Goal: Navigation & Orientation: Understand site structure

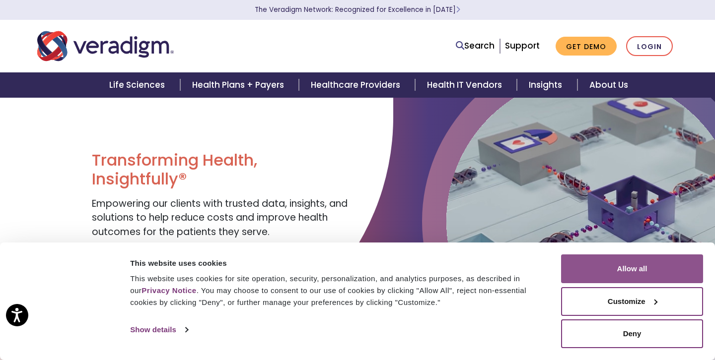
click at [646, 258] on button "Allow all" at bounding box center [632, 269] width 142 height 29
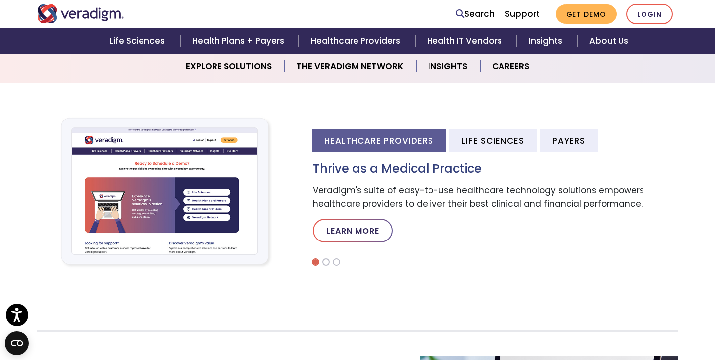
scroll to position [291, 0]
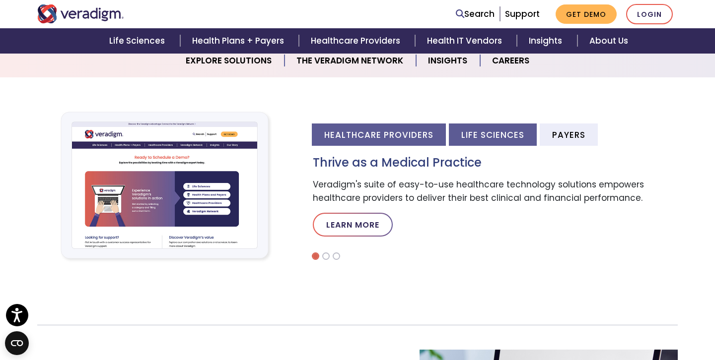
click at [473, 132] on li "Life Sciences" at bounding box center [493, 135] width 88 height 22
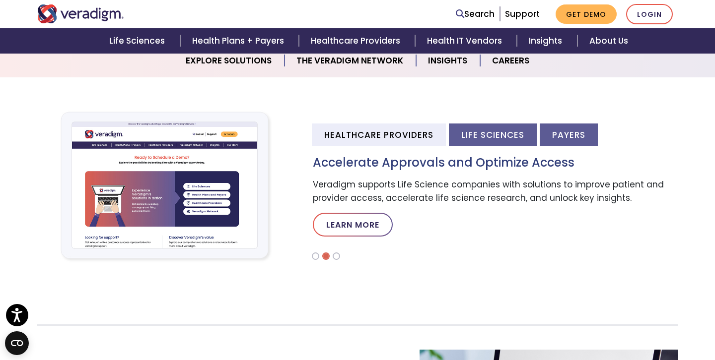
click at [547, 134] on li "Payers" at bounding box center [569, 135] width 58 height 22
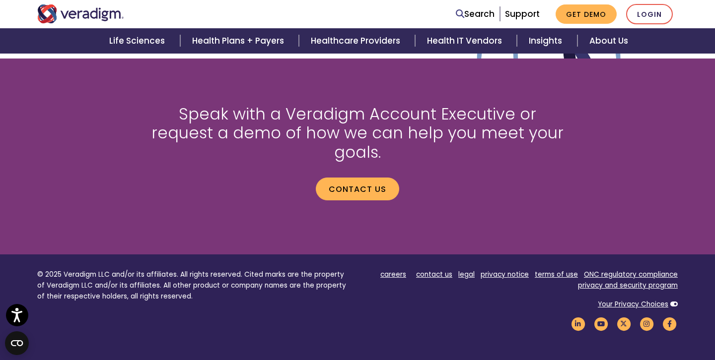
scroll to position [1326, 0]
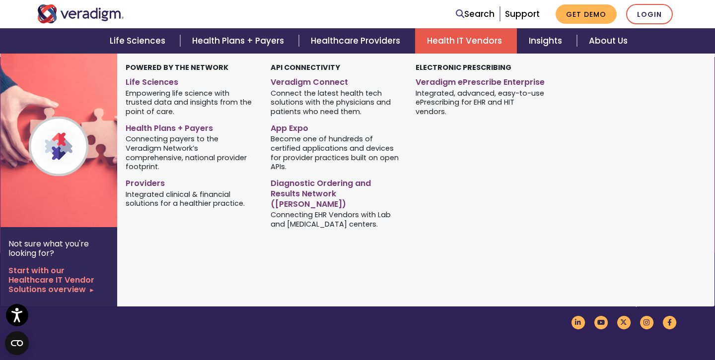
click at [457, 49] on link "Health IT Vendors" at bounding box center [466, 40] width 102 height 25
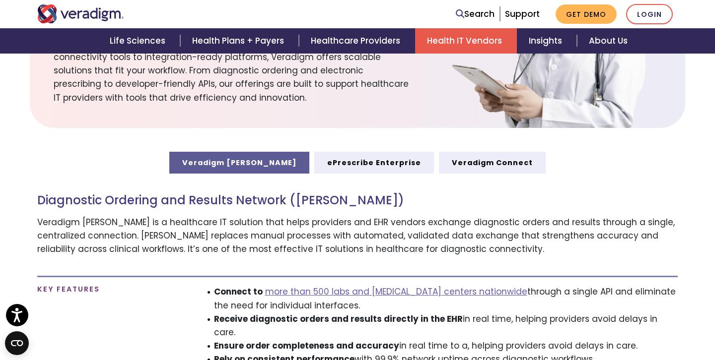
scroll to position [453, 0]
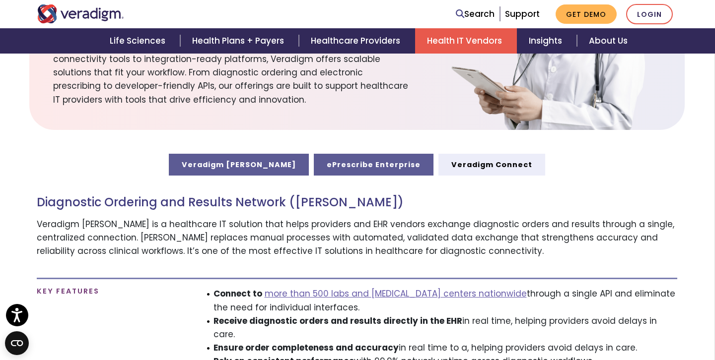
click at [343, 162] on link "ePrescribe Enterprise" at bounding box center [374, 165] width 120 height 22
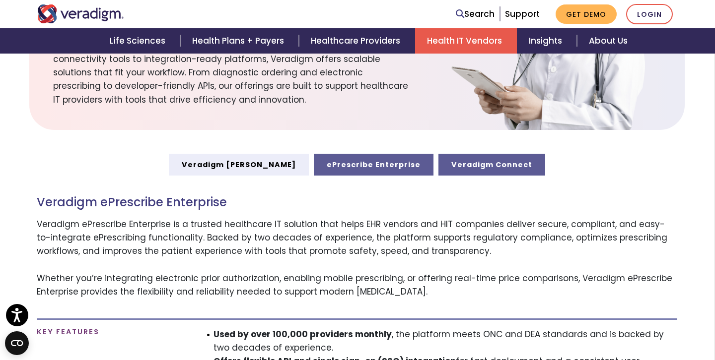
click at [453, 155] on link "Veradigm Connect" at bounding box center [491, 165] width 107 height 22
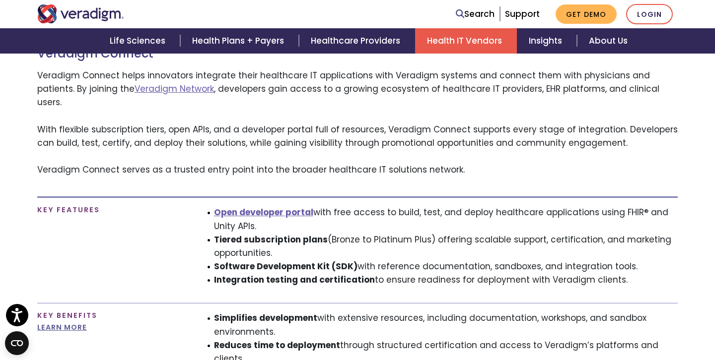
scroll to position [394, 0]
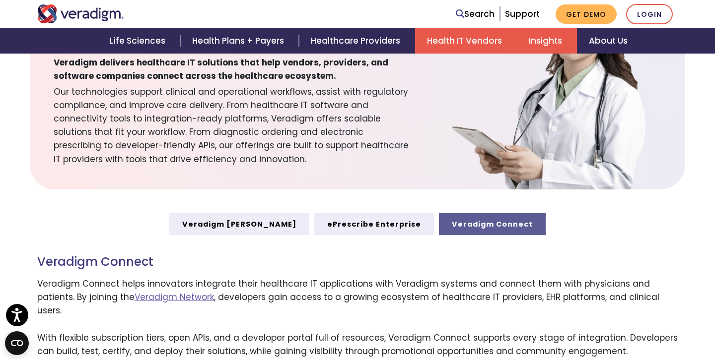
click at [544, 45] on link "Insights" at bounding box center [547, 40] width 60 height 25
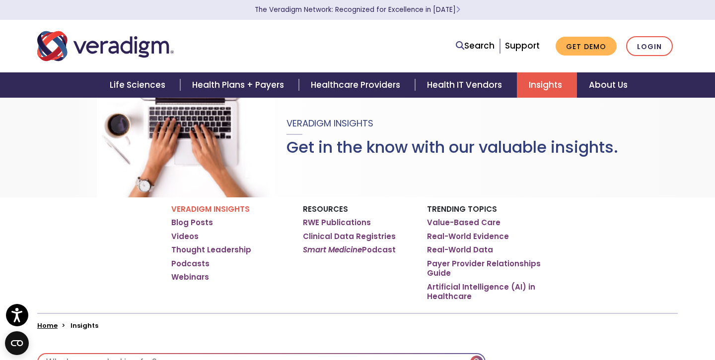
scroll to position [11, 0]
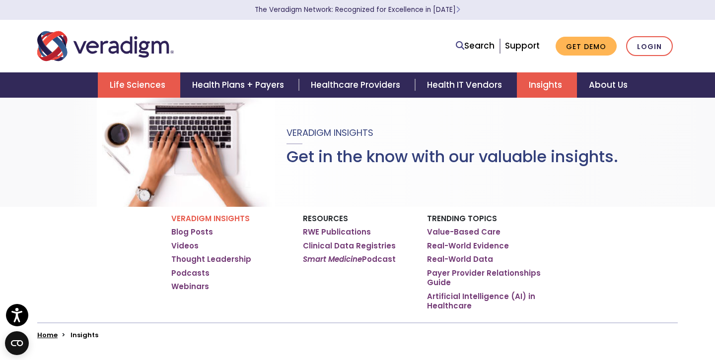
click at [167, 88] on link "Life Sciences" at bounding box center [139, 84] width 82 height 25
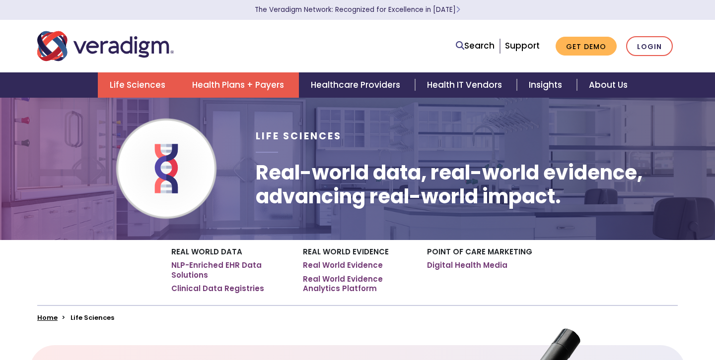
click at [262, 77] on link "Health Plans + Payers" at bounding box center [239, 84] width 119 height 25
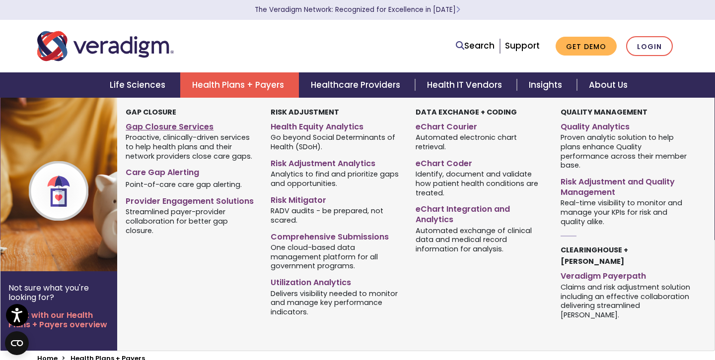
click at [181, 125] on link "Gap Closure Services" at bounding box center [191, 125] width 130 height 14
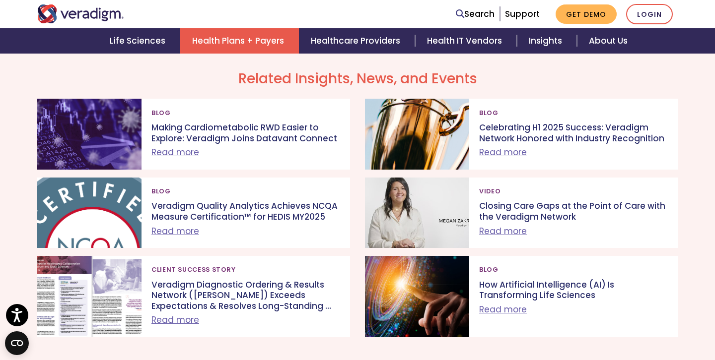
scroll to position [1405, 0]
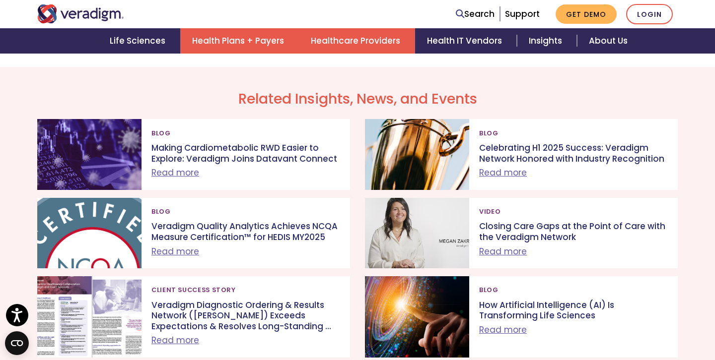
click at [348, 45] on link "Healthcare Providers" at bounding box center [357, 40] width 116 height 25
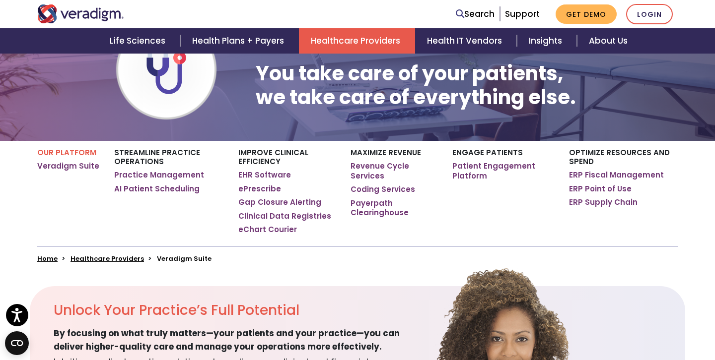
scroll to position [103, 0]
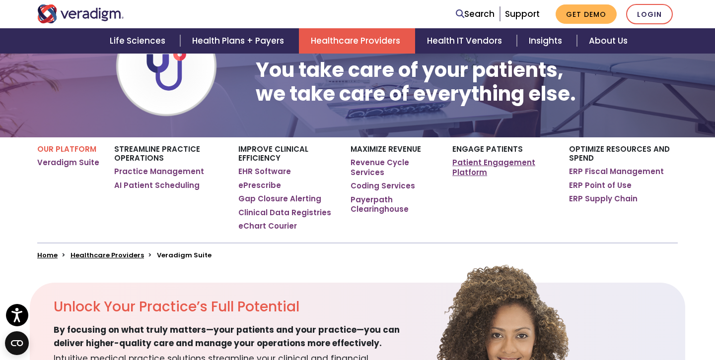
click at [480, 168] on link "Patient Engagement Platform" at bounding box center [503, 167] width 102 height 19
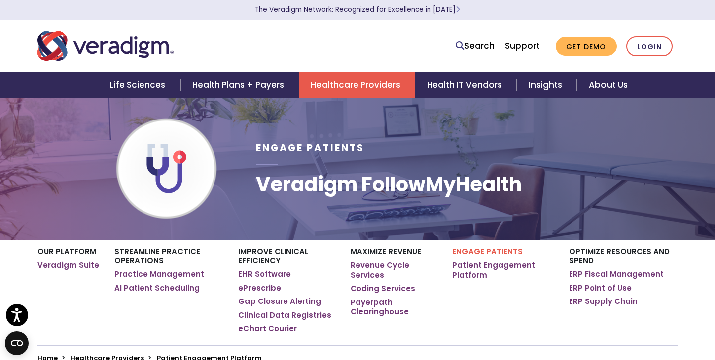
click at [335, 86] on link "Healthcare Providers" at bounding box center [357, 84] width 116 height 25
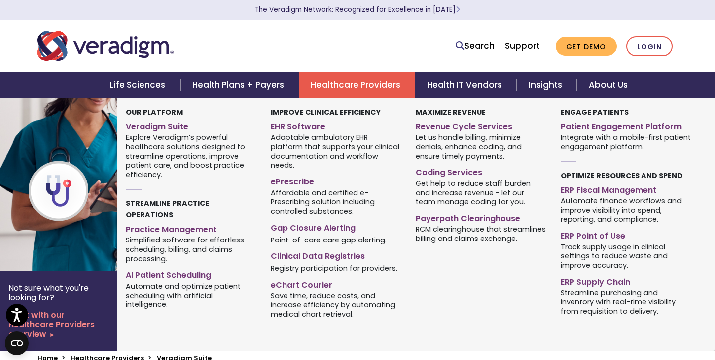
click at [146, 129] on link "Veradigm Suite" at bounding box center [191, 125] width 130 height 14
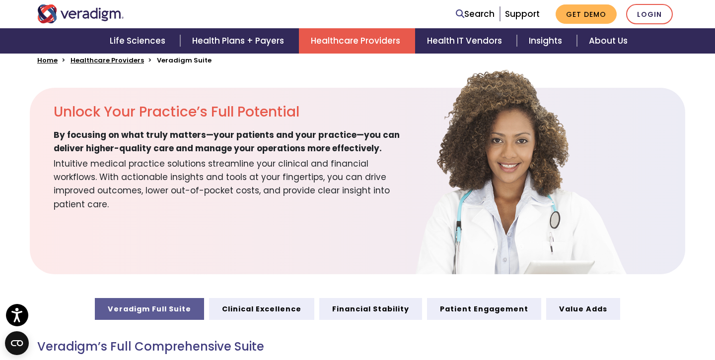
scroll to position [313, 0]
